Goal: Check status: Check status

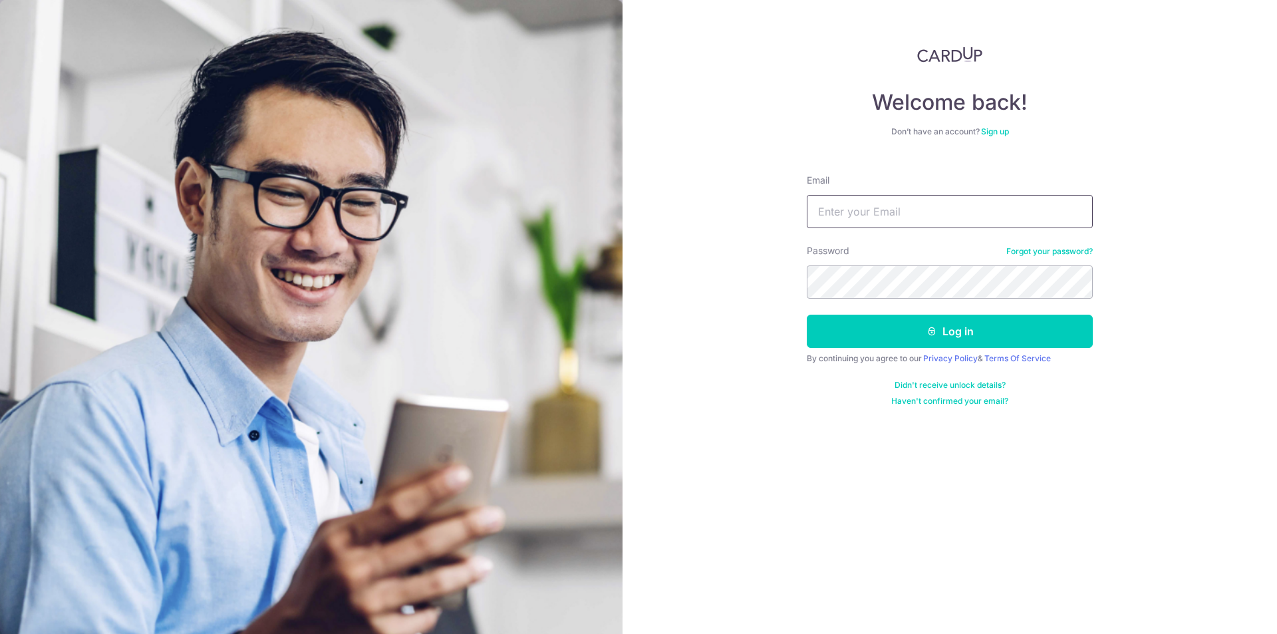
type input "[EMAIL_ADDRESS][DOMAIN_NAME]"
drag, startPoint x: 0, startPoint y: 0, endPoint x: 968, endPoint y: 329, distance: 1022.3
click at [968, 329] on button "Log in" at bounding box center [950, 331] width 286 height 33
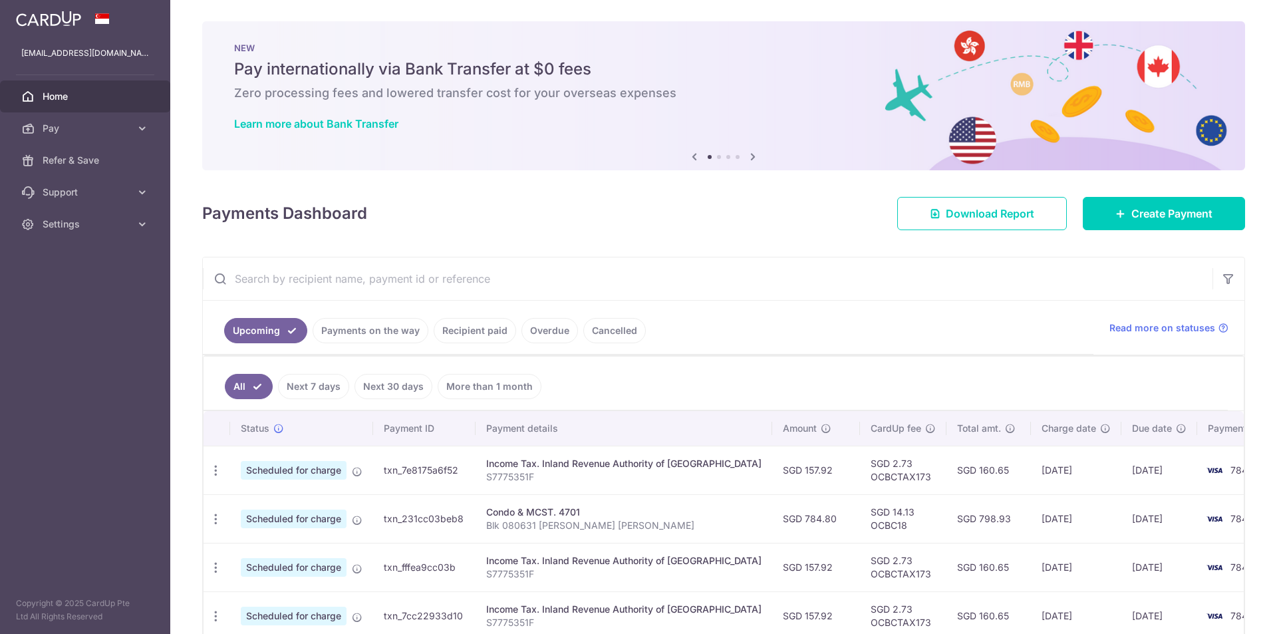
click at [473, 333] on link "Recipient paid" at bounding box center [475, 330] width 83 height 25
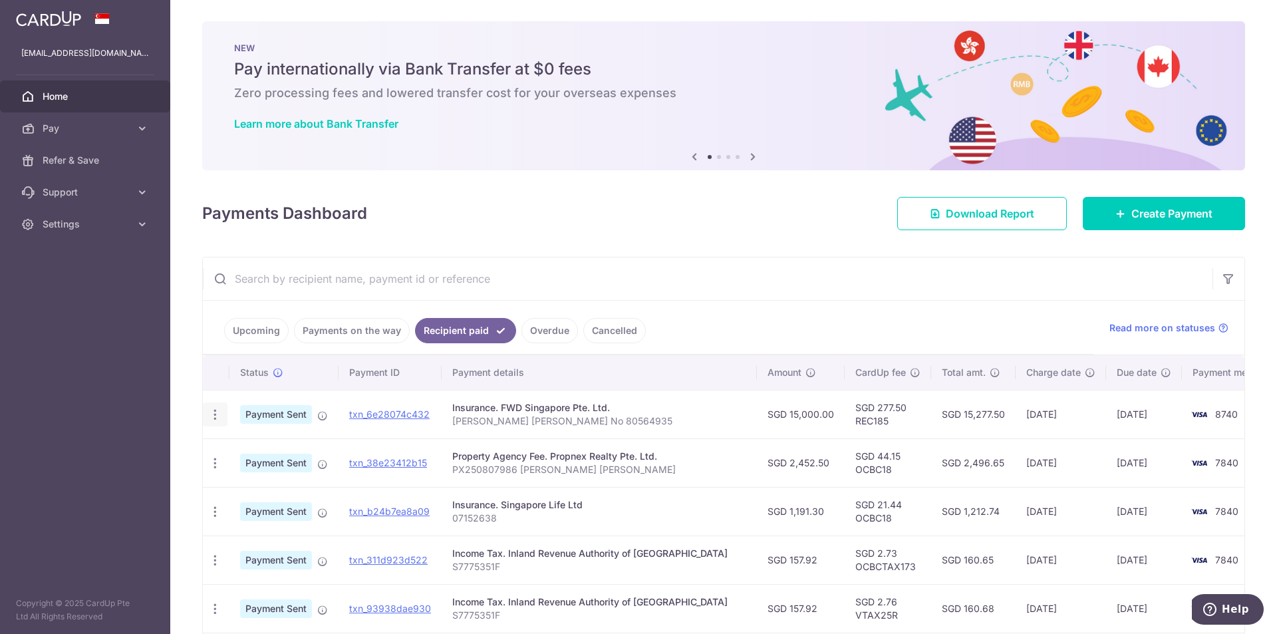
click at [208, 422] on div "PDF Receipt" at bounding box center [215, 415] width 25 height 25
click at [212, 418] on icon "button" at bounding box center [215, 415] width 14 height 14
click at [268, 456] on span "PDF Receipt" at bounding box center [286, 450] width 90 height 13
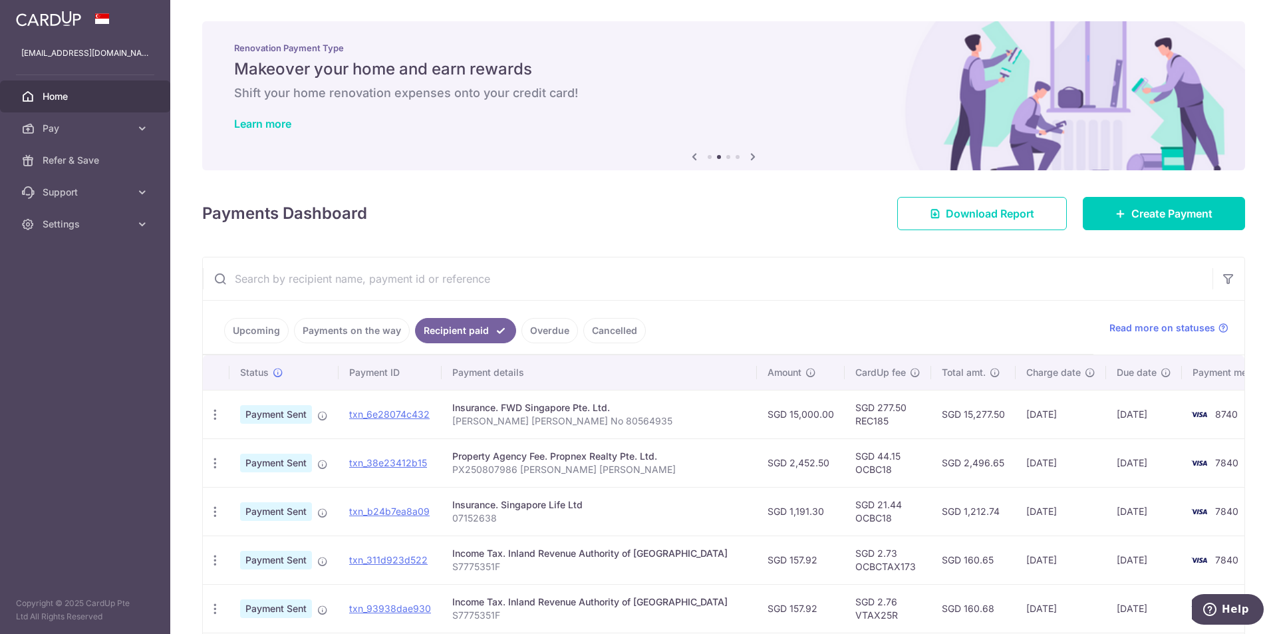
click at [321, 329] on link "Payments on the way" at bounding box center [352, 330] width 116 height 25
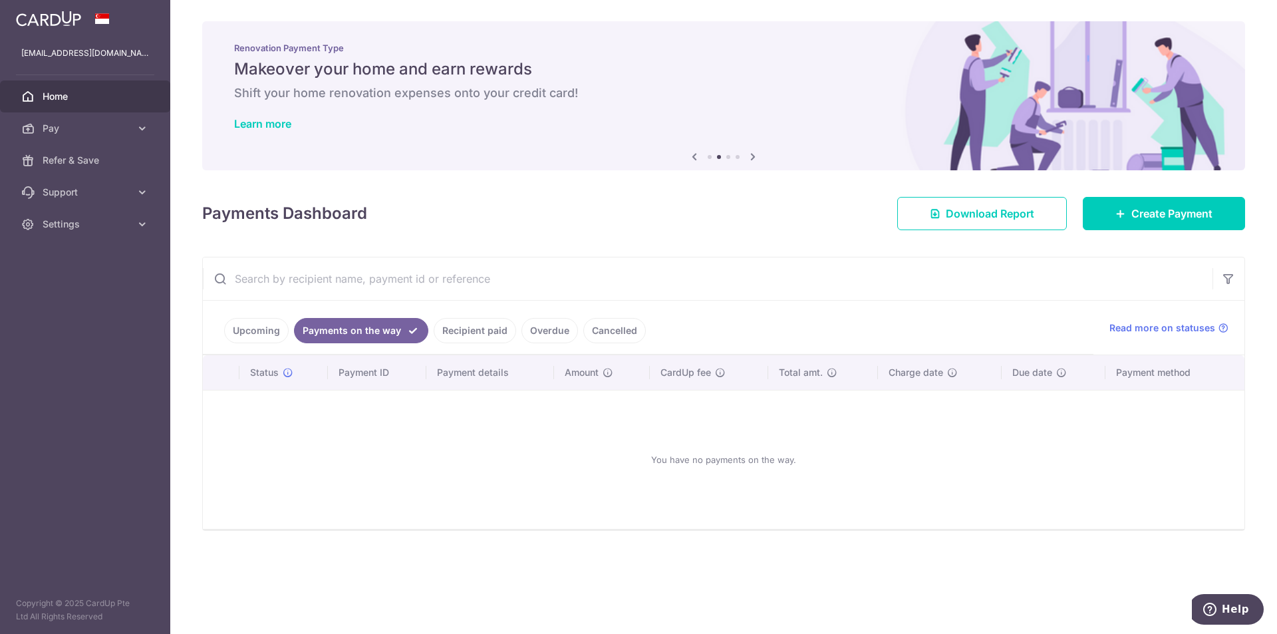
click at [240, 329] on link "Upcoming" at bounding box center [256, 330] width 65 height 25
